Goal: Transaction & Acquisition: Purchase product/service

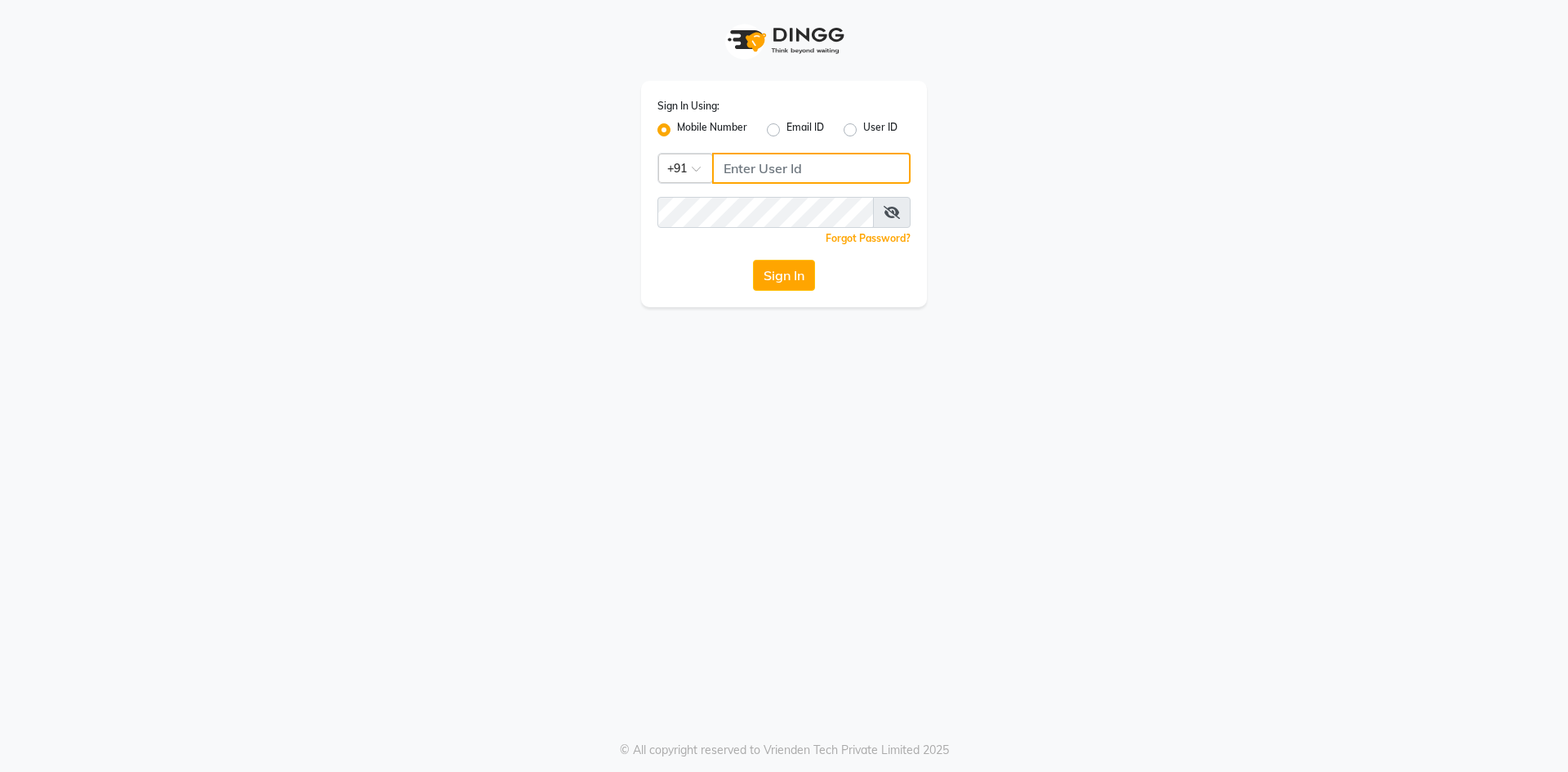
click at [791, 163] on input "Username" at bounding box center [811, 168] width 198 height 31
type input "9696254738"
click at [803, 284] on button "Sign In" at bounding box center [784, 275] width 62 height 31
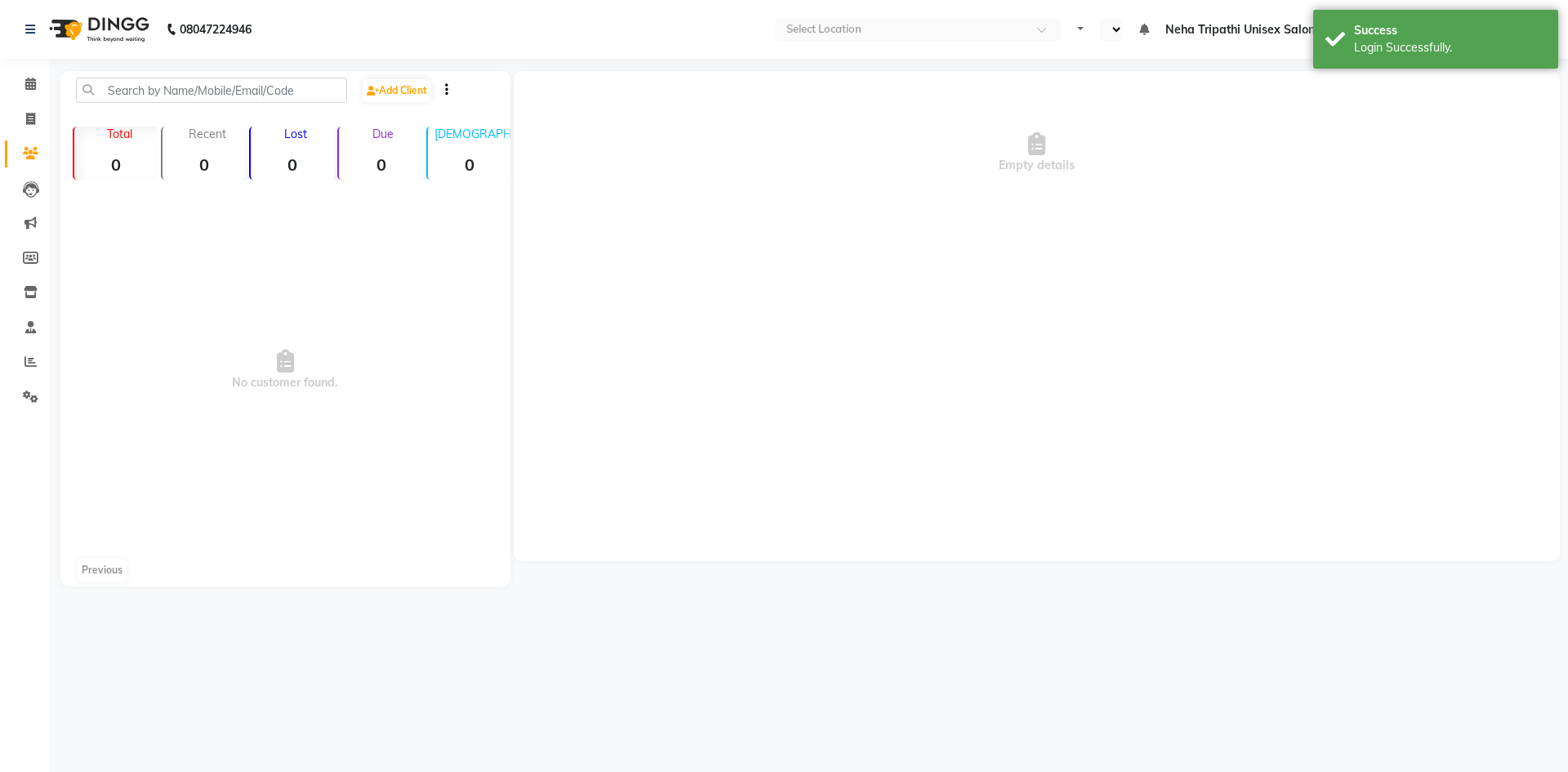
select select "en"
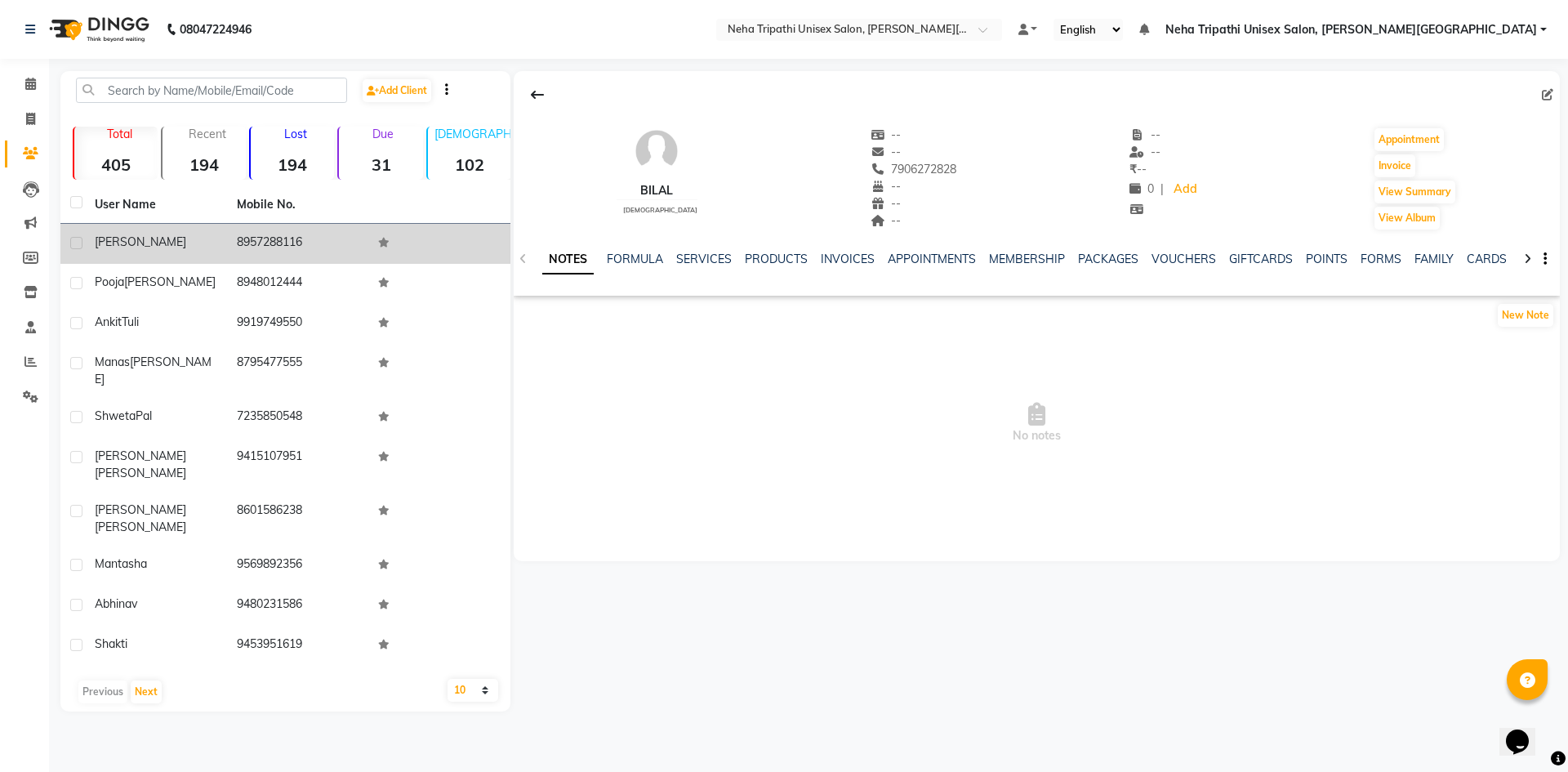
click at [286, 246] on td "8957288116" at bounding box center [298, 244] width 142 height 40
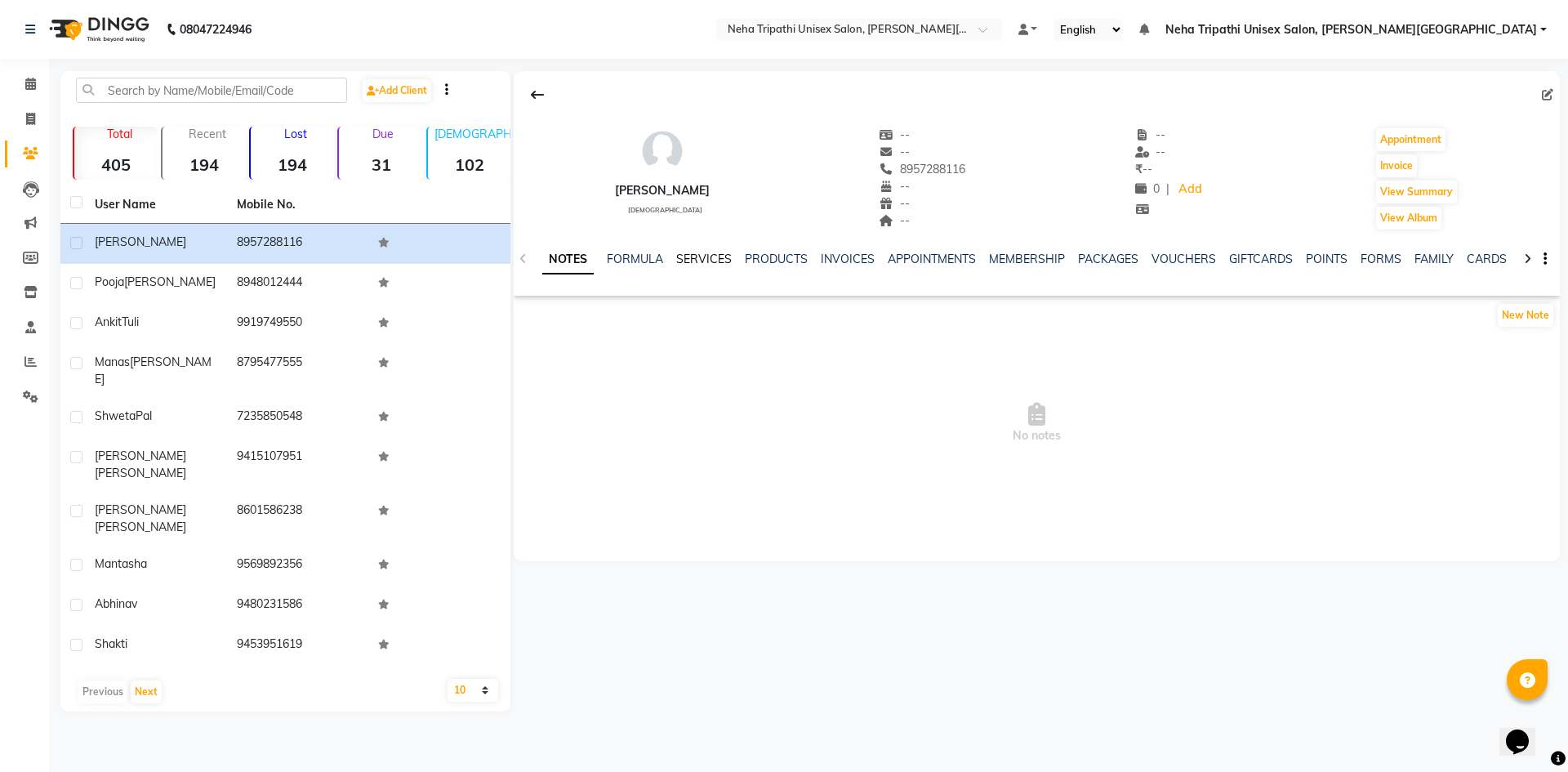
click at [708, 258] on link "SERVICES" at bounding box center [703, 258] width 56 height 14
click at [1395, 169] on button "Invoice" at bounding box center [1396, 166] width 41 height 23
select select "service"
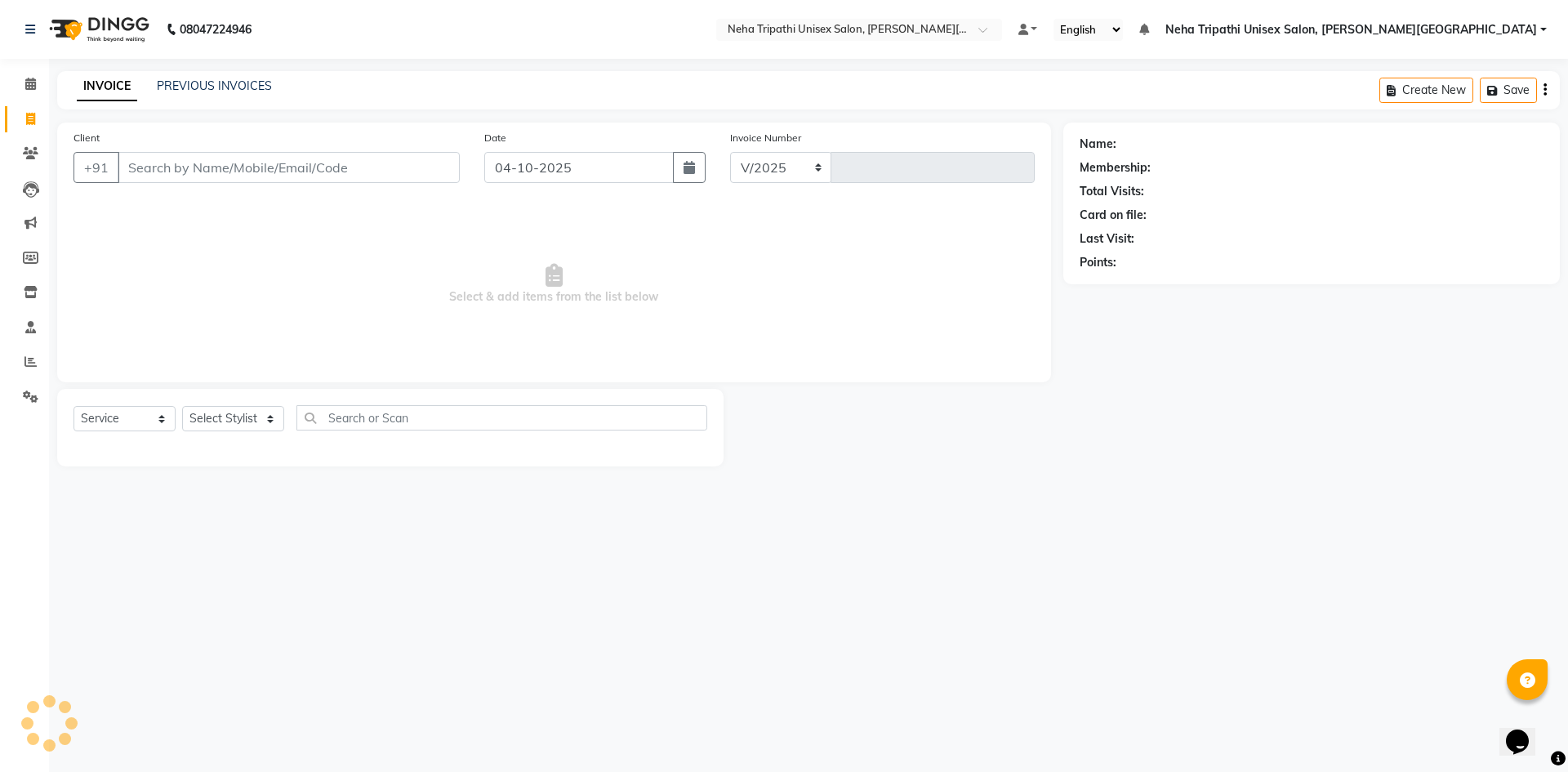
select select "7540"
type input "0636"
type input "8957288116"
select select "1: Object"
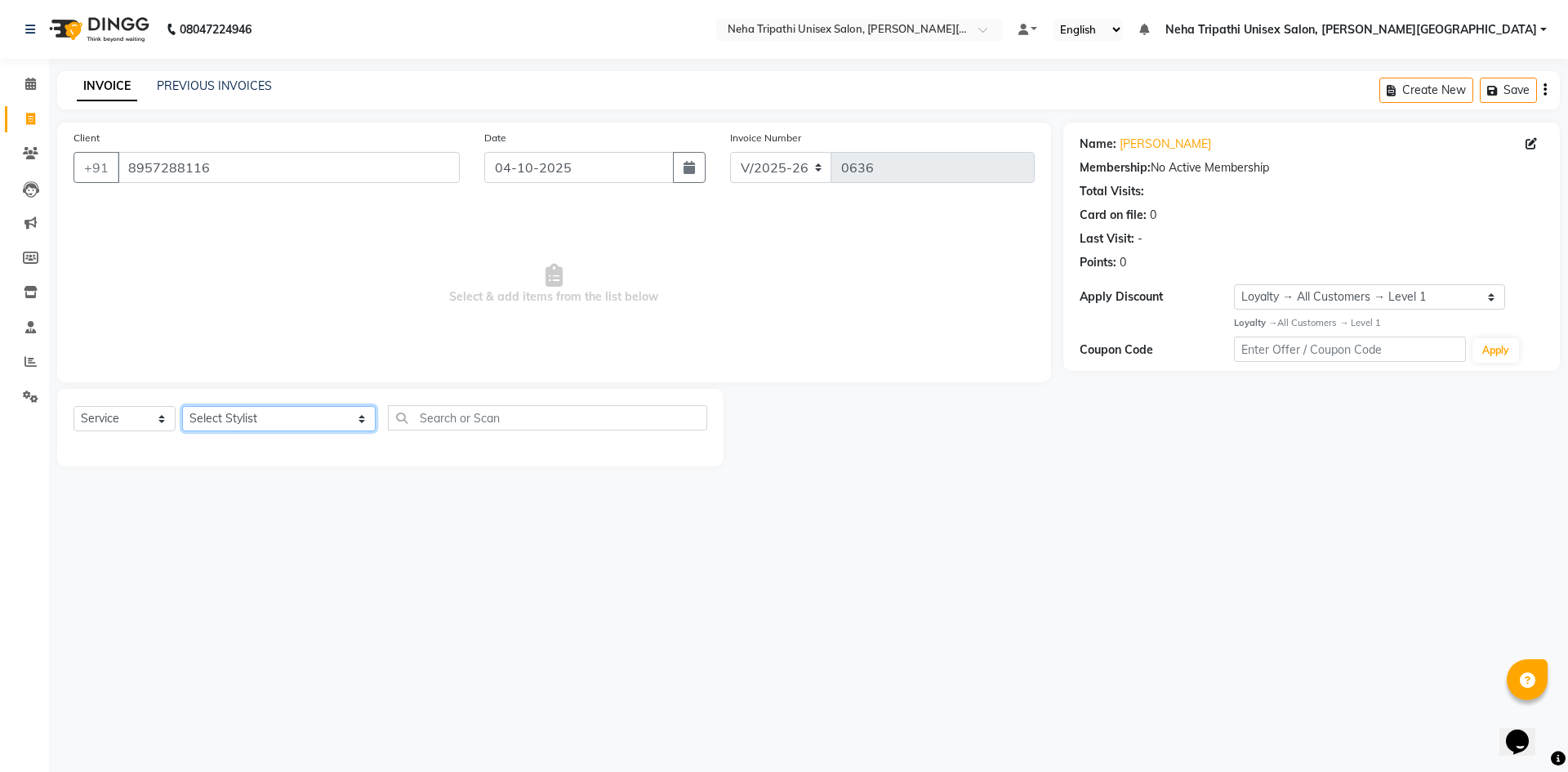
click at [305, 429] on select "Select Stylist Badrudden [PERSON_NAME] [PERSON_NAME] Unisex Salon, [PERSON_NAME…" at bounding box center [279, 418] width 194 height 25
select select "79820"
click at [182, 406] on select "Select Stylist Badrudden [PERSON_NAME] [PERSON_NAME] Unisex Salon, [PERSON_NAME…" at bounding box center [279, 418] width 194 height 25
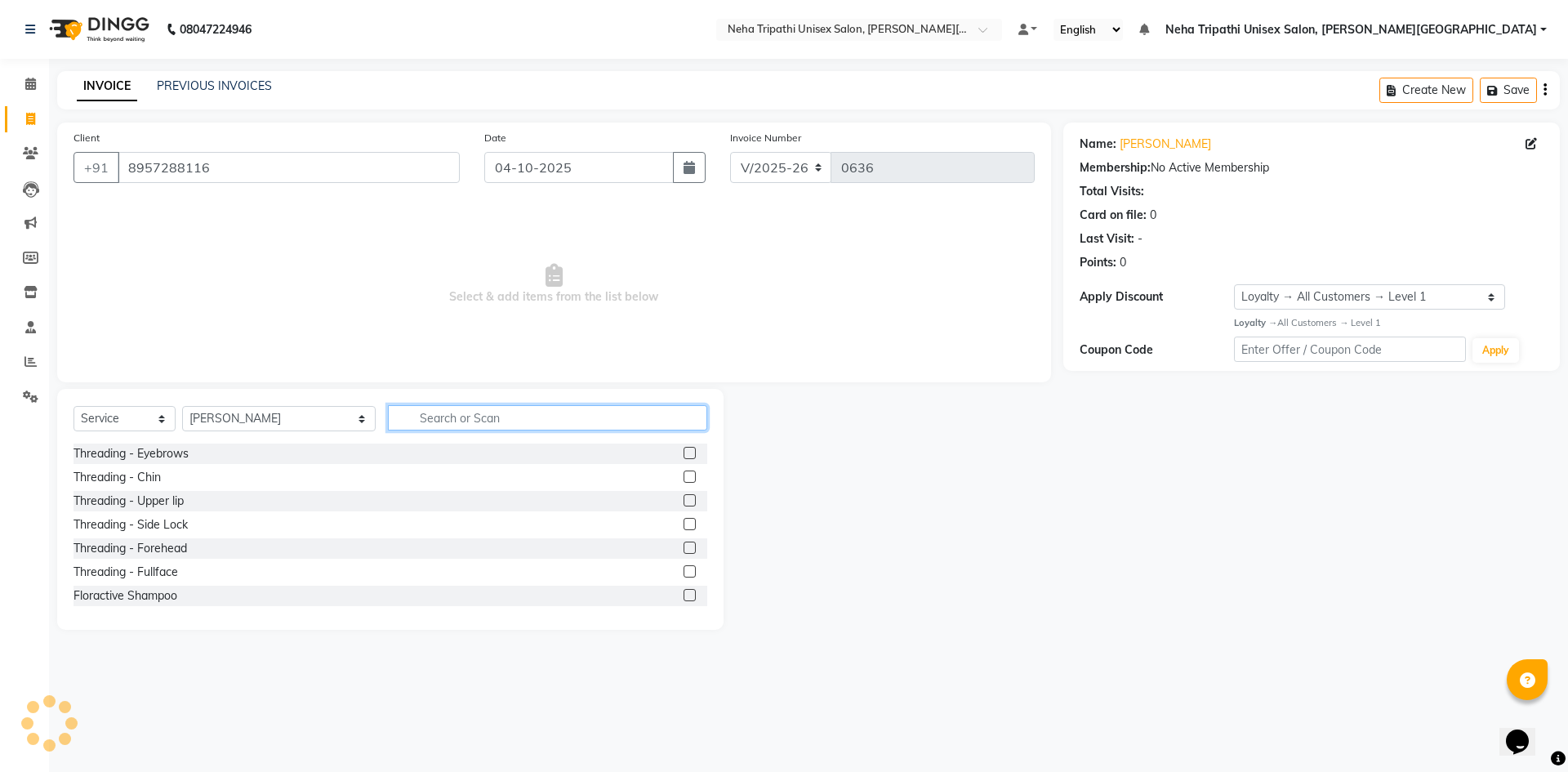
click at [430, 415] on input "text" at bounding box center [547, 418] width 319 height 25
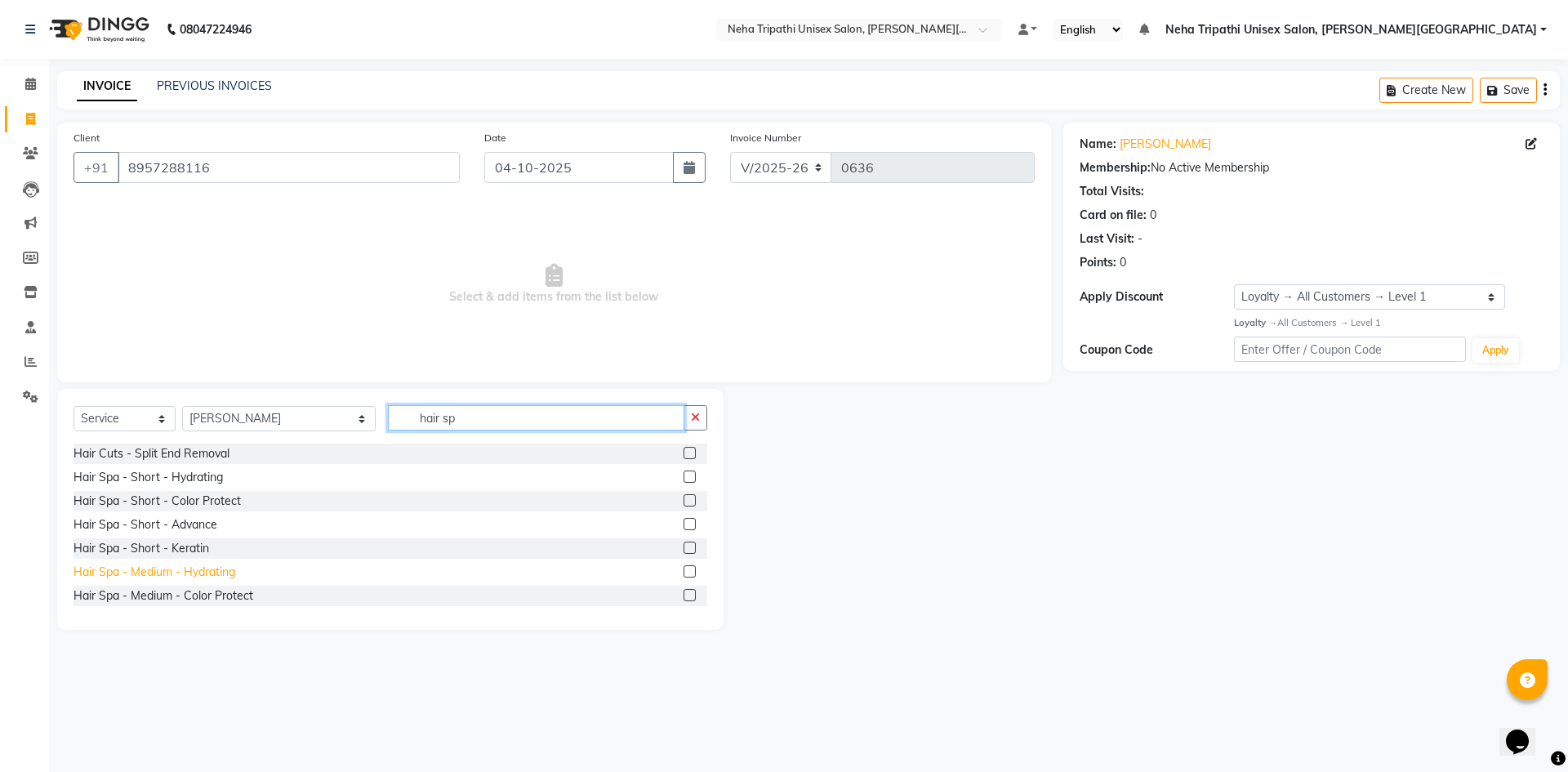
type input "hair sp"
click at [185, 578] on div "Hair Spa - Medium - Hydrating" at bounding box center [154, 573] width 162 height 17
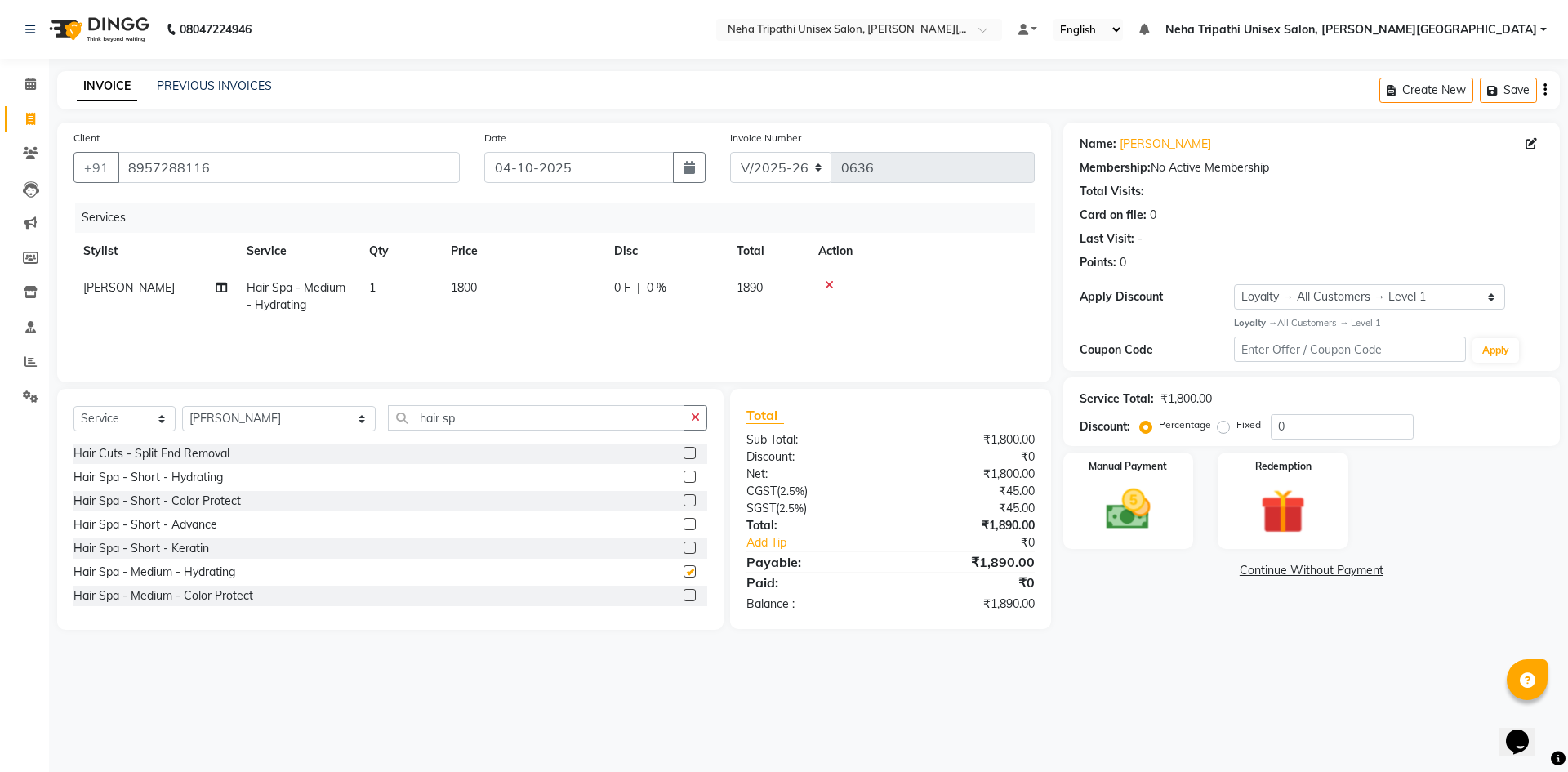
checkbox input "false"
click at [1236, 431] on label "Fixed" at bounding box center [1249, 424] width 25 height 14
click at [1225, 431] on input "Fixed" at bounding box center [1227, 425] width 12 height 12
radio input "true"
click at [1346, 427] on input "0" at bounding box center [1342, 427] width 143 height 25
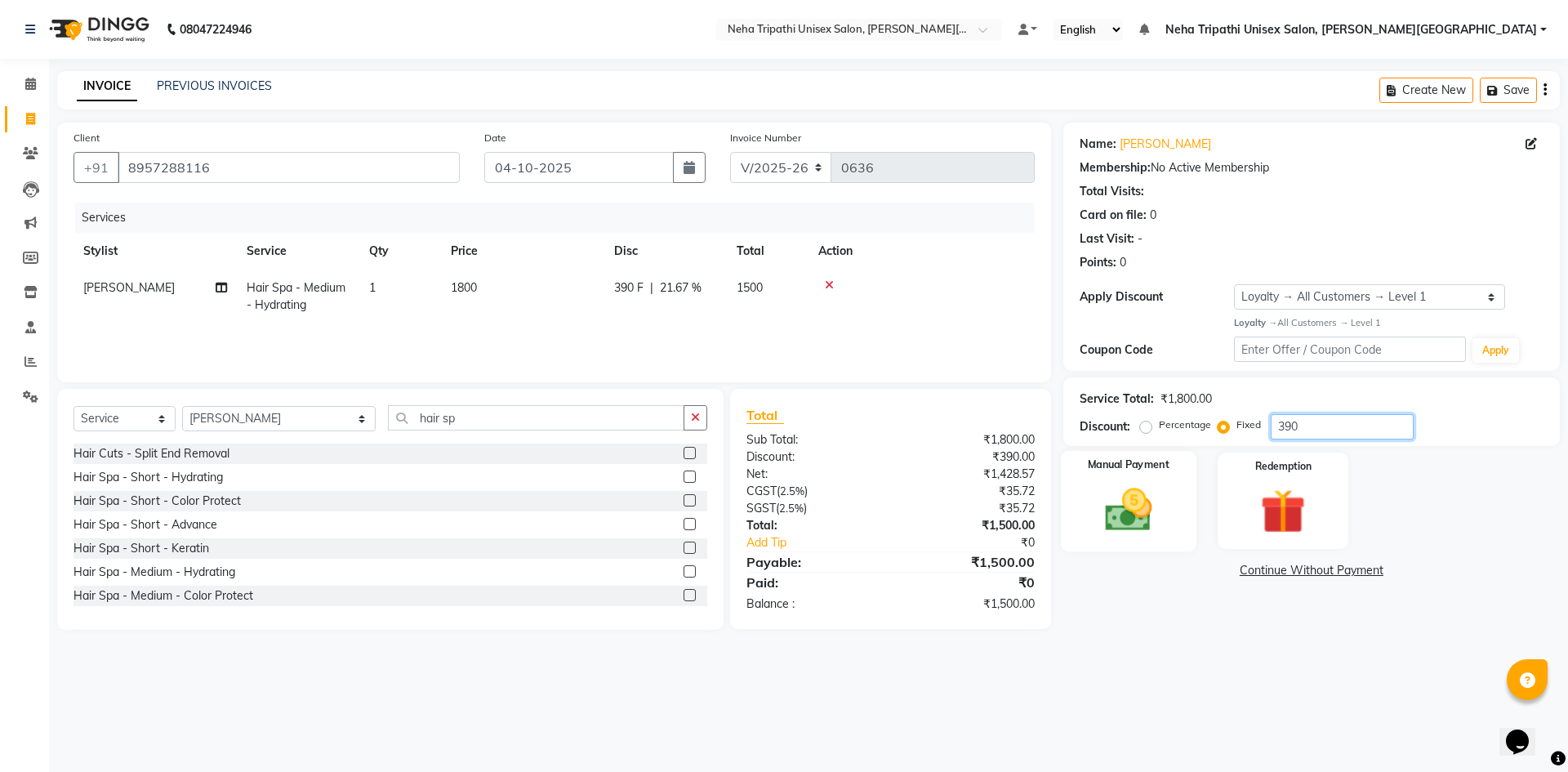
type input "390"
click at [1132, 495] on img at bounding box center [1127, 510] width 76 height 54
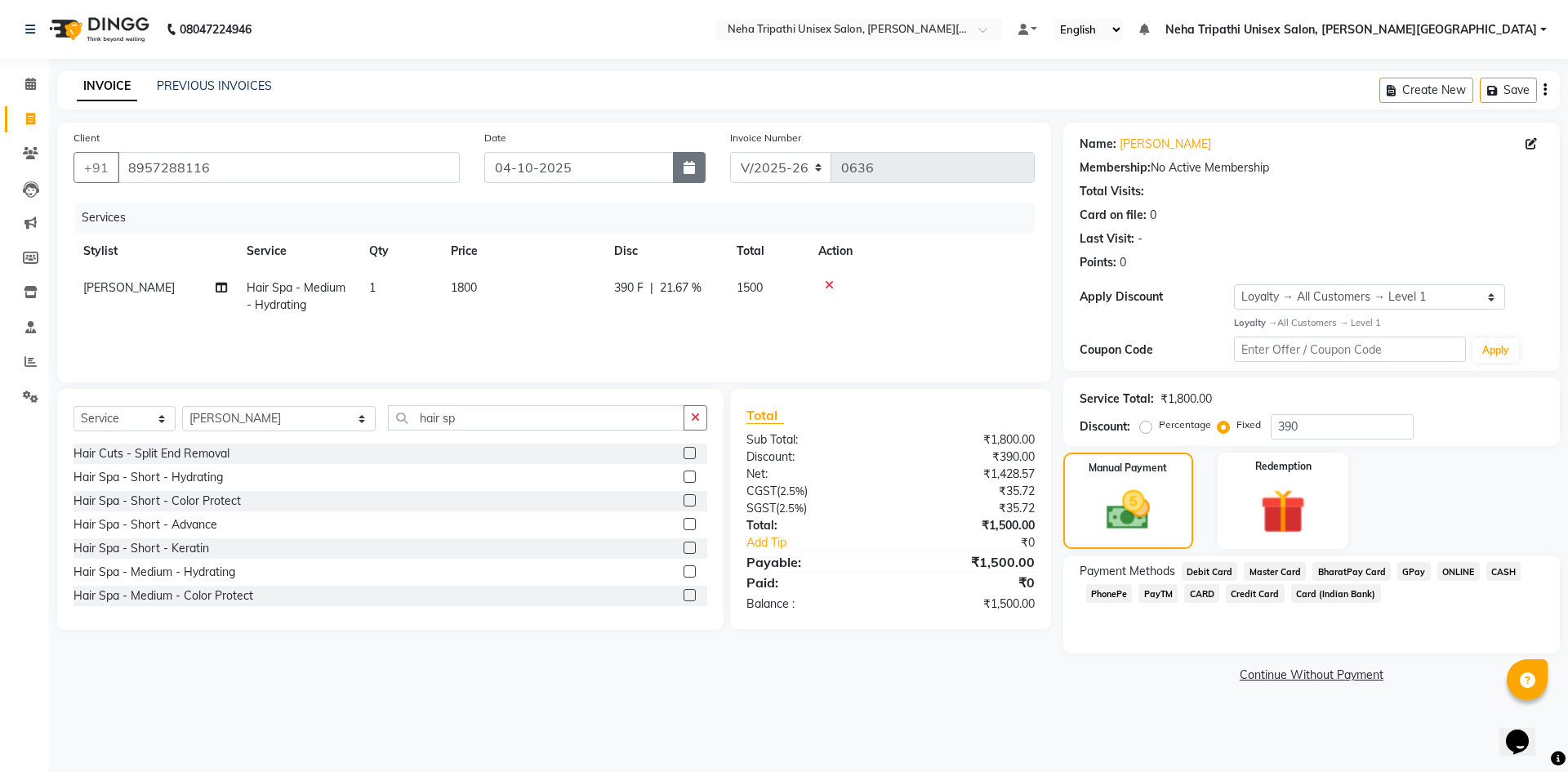
click at [693, 161] on icon "button" at bounding box center [689, 168] width 12 height 13
select select "10"
select select "2025"
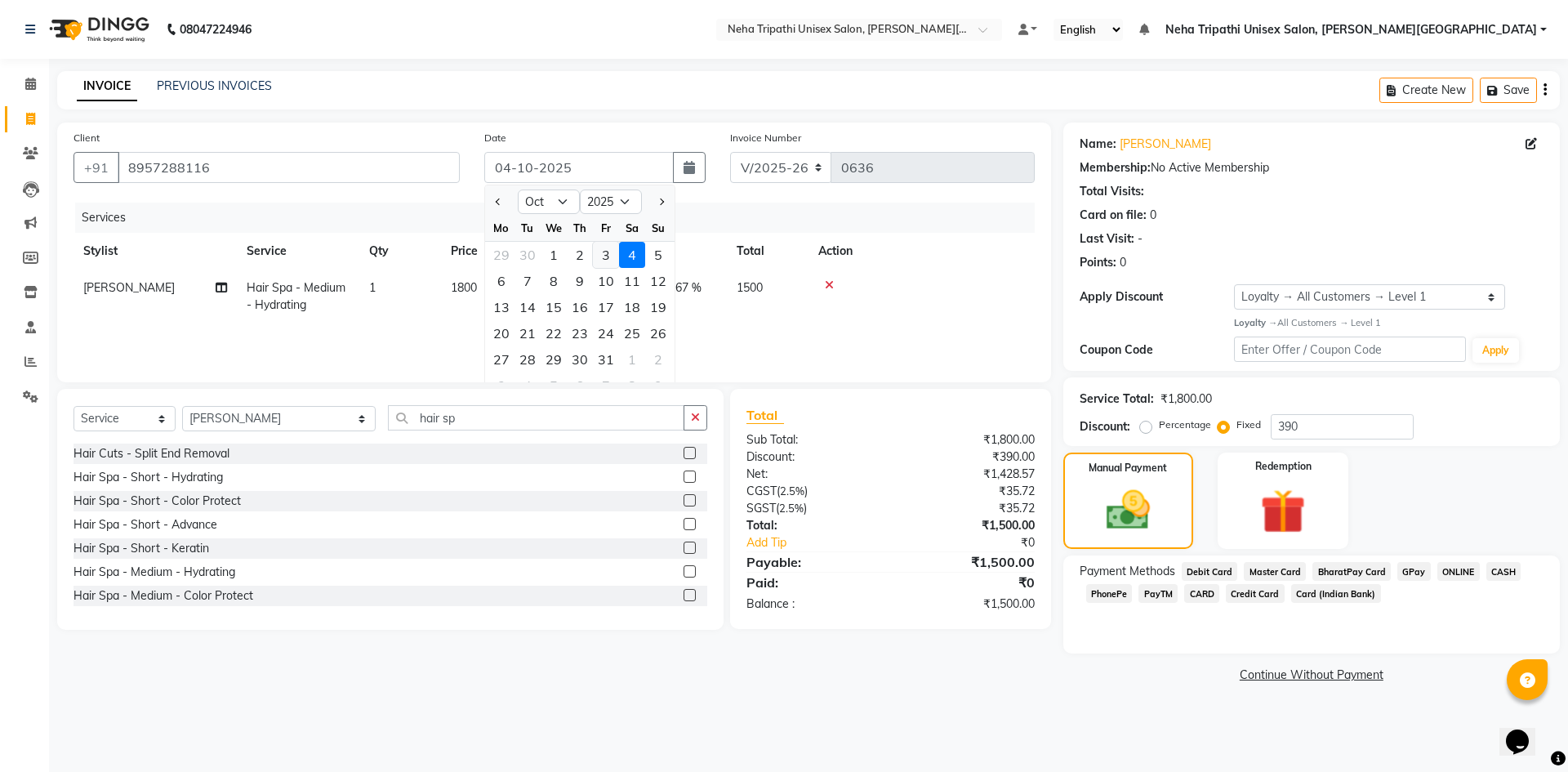
click at [607, 259] on div "3" at bounding box center [606, 254] width 26 height 26
type input "03-10-2025"
radio input "true"
type input "0"
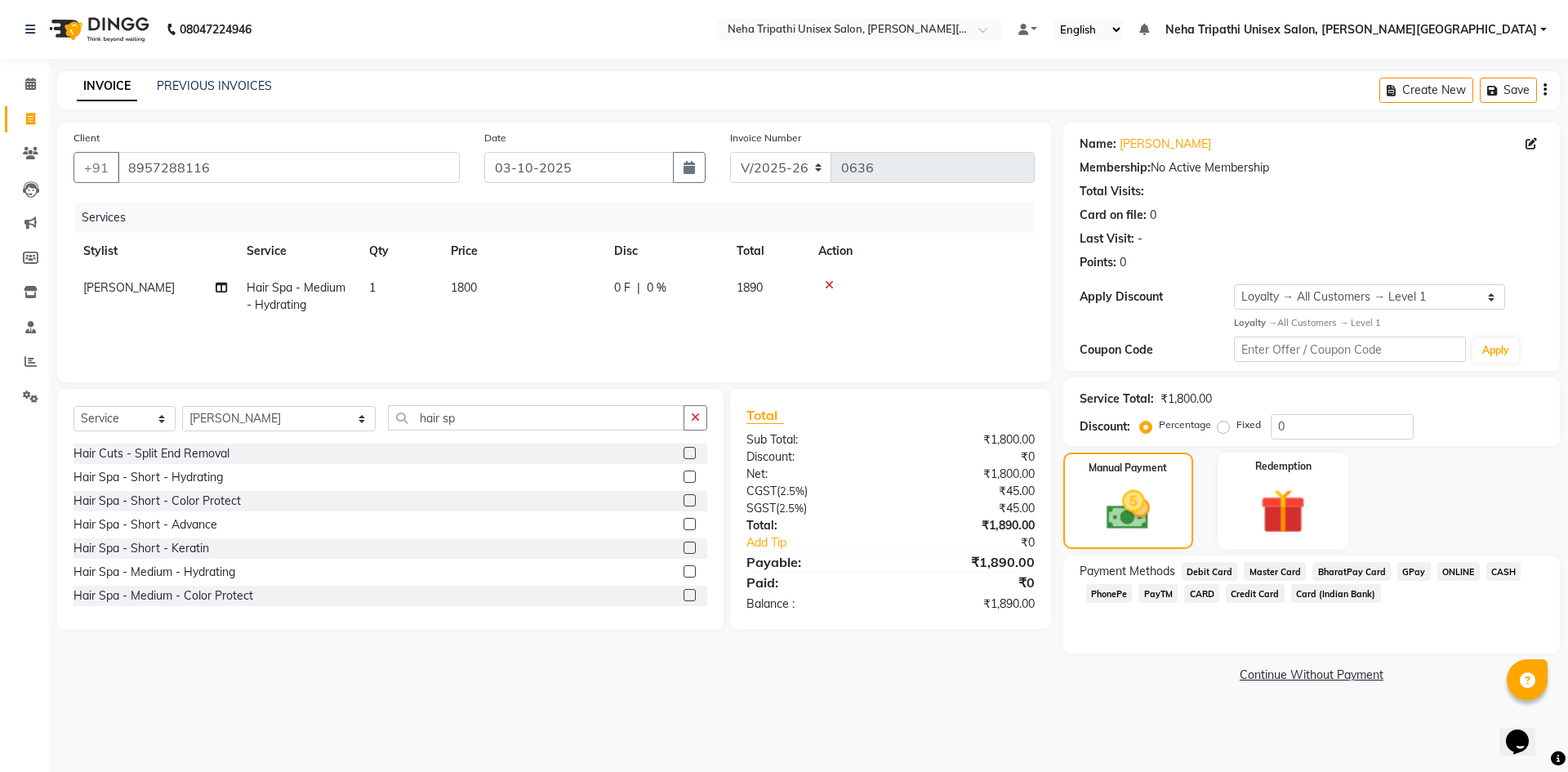
click at [1236, 423] on label "Fixed" at bounding box center [1249, 424] width 25 height 14
click at [1221, 423] on input "Fixed" at bounding box center [1227, 425] width 12 height 12
radio input "true"
click at [1301, 426] on input "0" at bounding box center [1342, 427] width 143 height 25
type input "390"
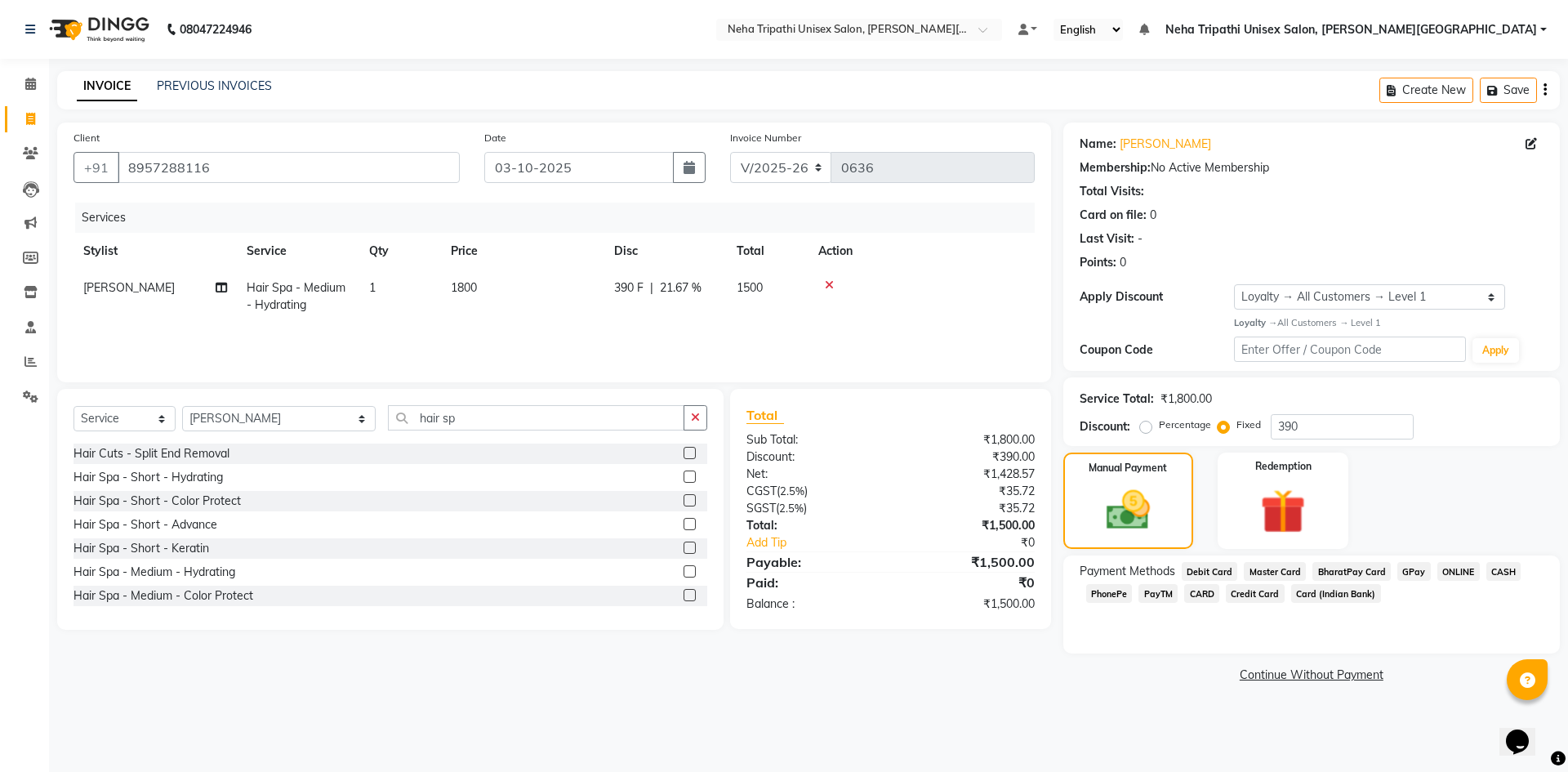
click at [1441, 575] on span "ONLINE" at bounding box center [1459, 572] width 42 height 19
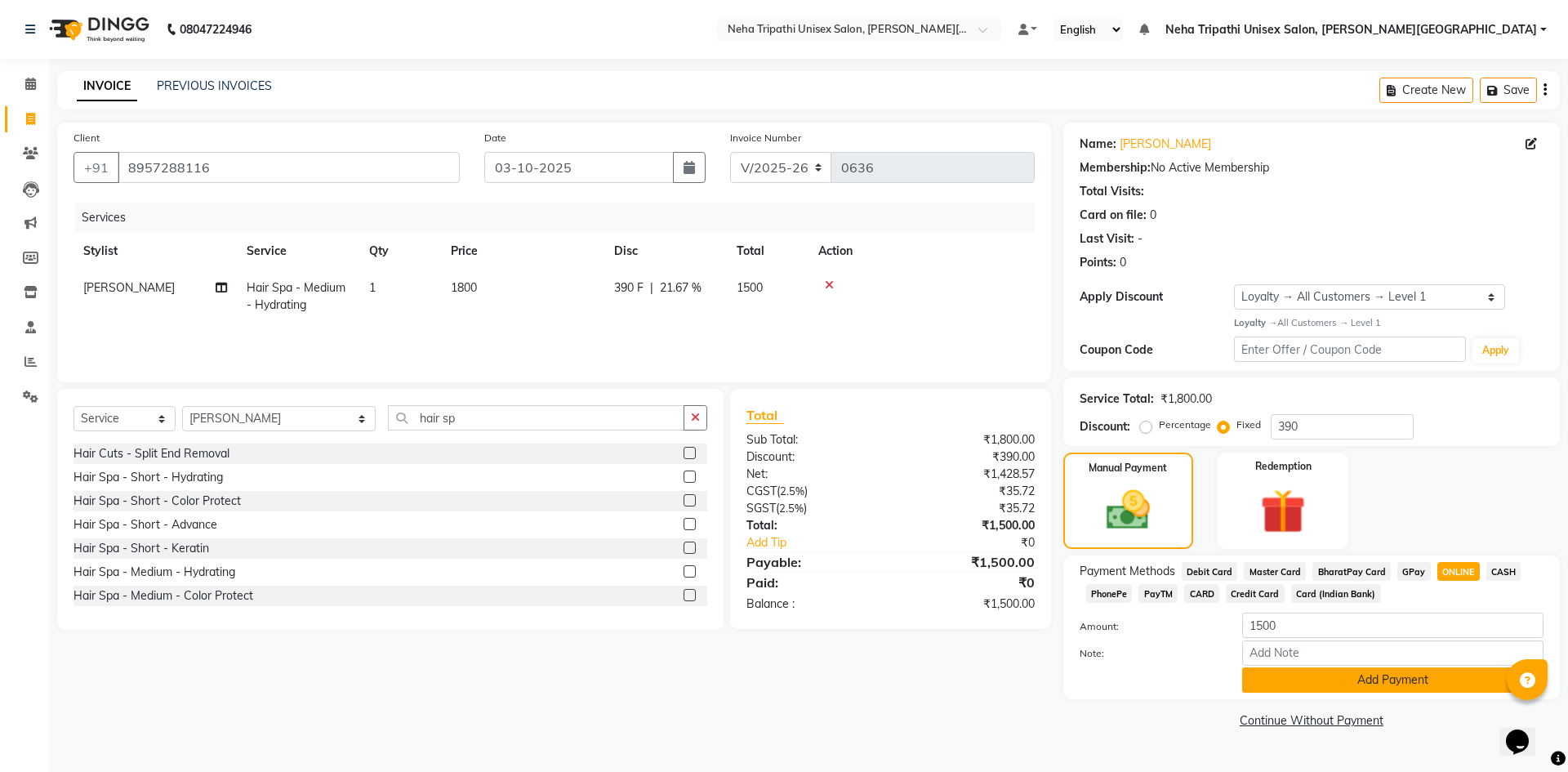
click at [1381, 687] on button "Add Payment" at bounding box center [1393, 680] width 301 height 25
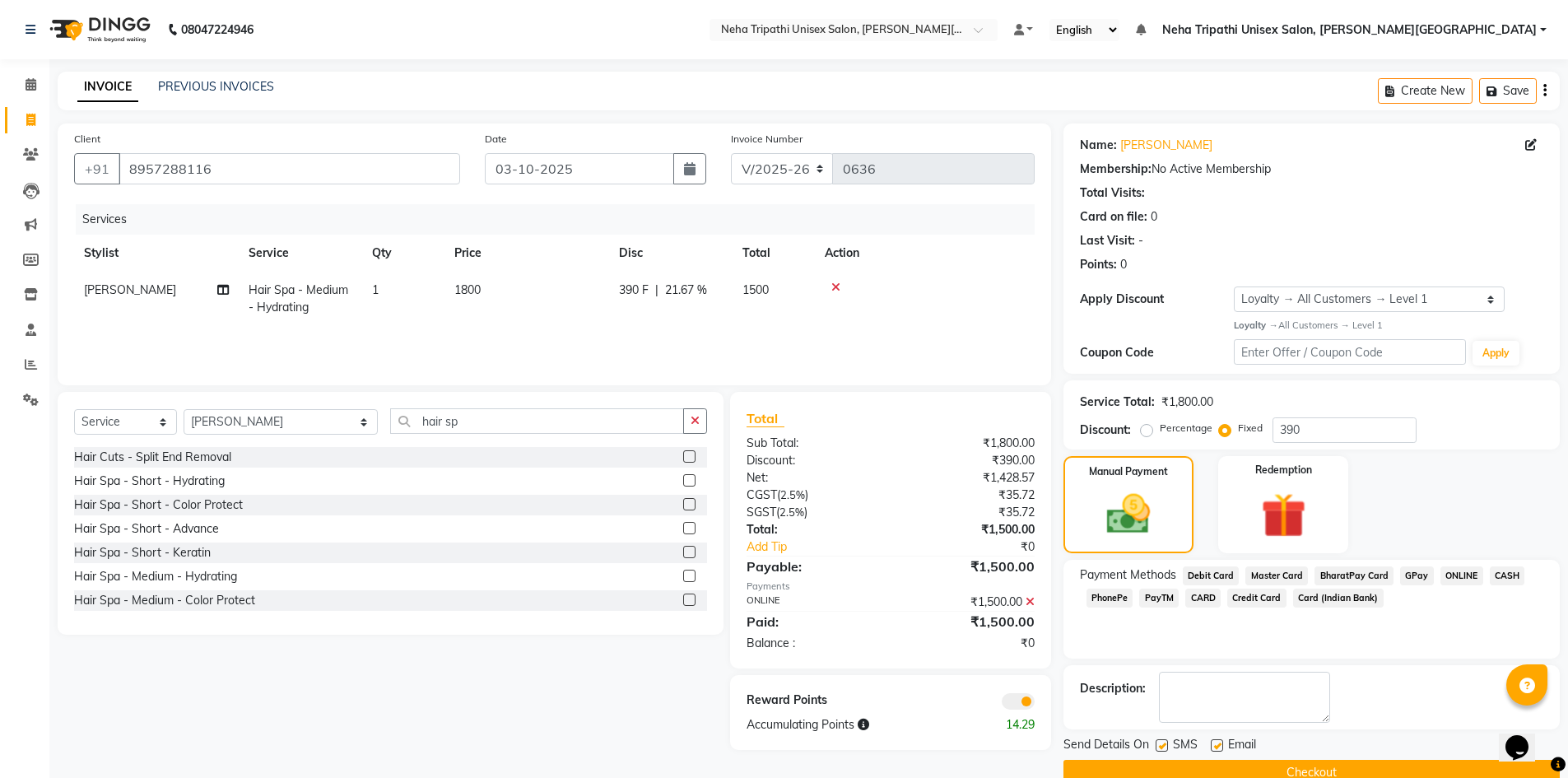
scroll to position [32, 0]
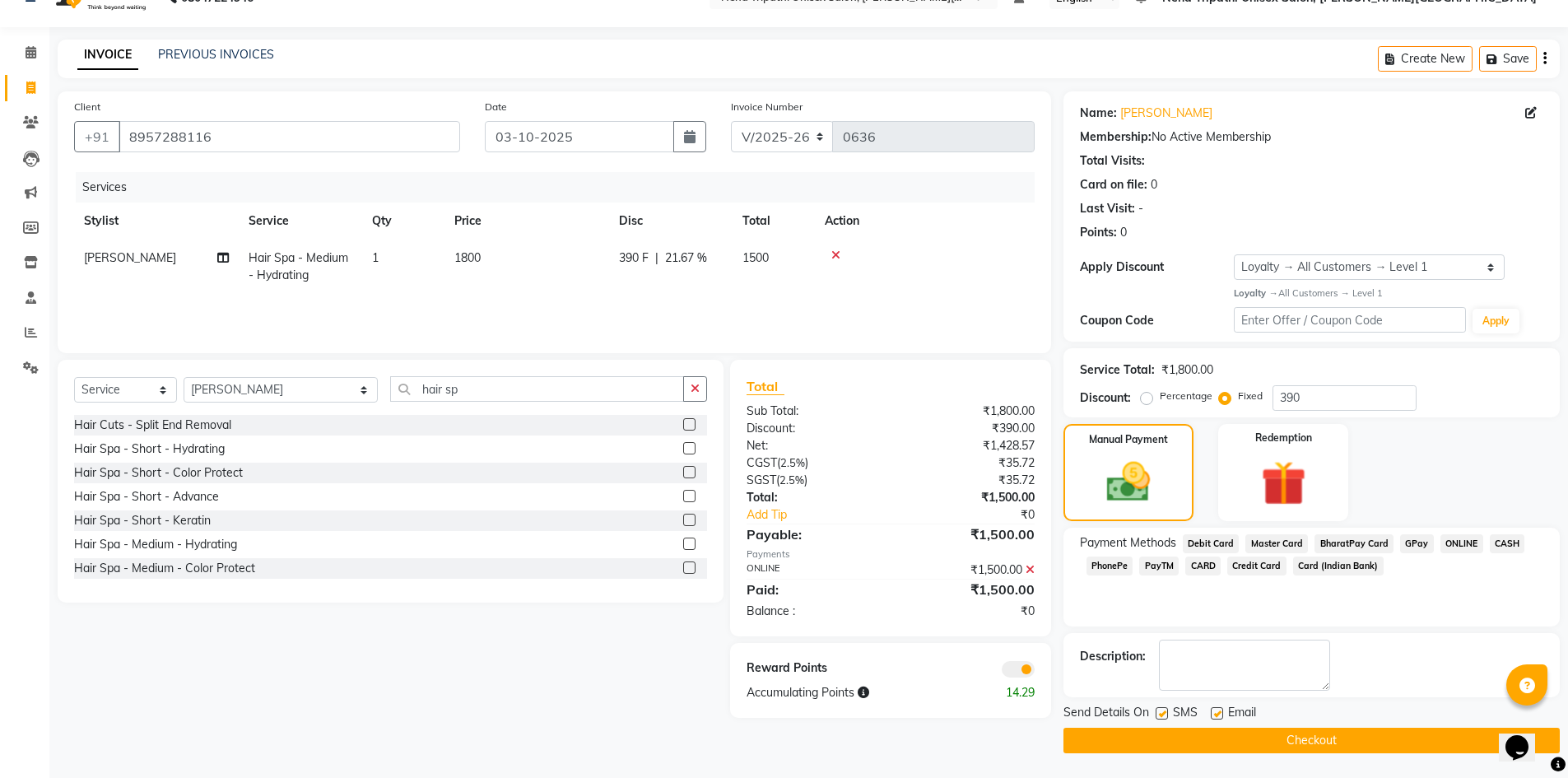
click at [1358, 732] on button "Checkout" at bounding box center [1312, 740] width 497 height 25
